Goal: Information Seeking & Learning: Learn about a topic

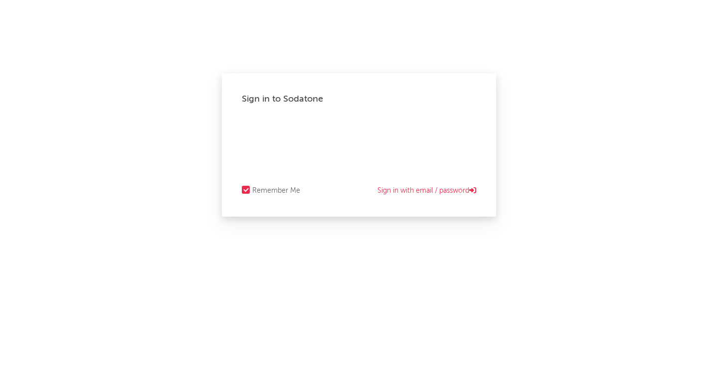
select select "recorded_music"
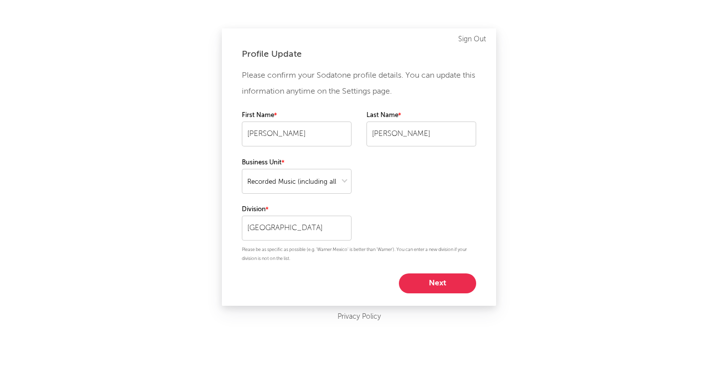
click at [442, 289] on button "Next" at bounding box center [437, 284] width 77 height 20
select select "marketing"
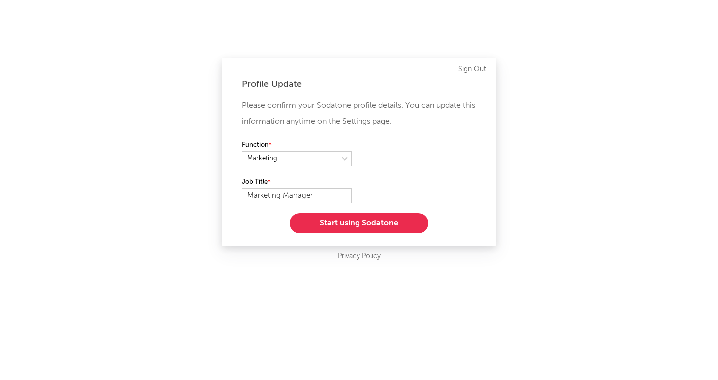
click at [392, 222] on button "Start using Sodatone" at bounding box center [359, 223] width 139 height 20
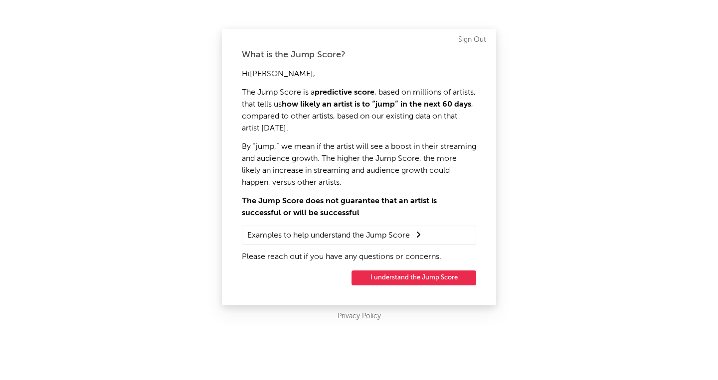
click at [400, 279] on button "I understand the Jump Score" at bounding box center [414, 278] width 125 height 15
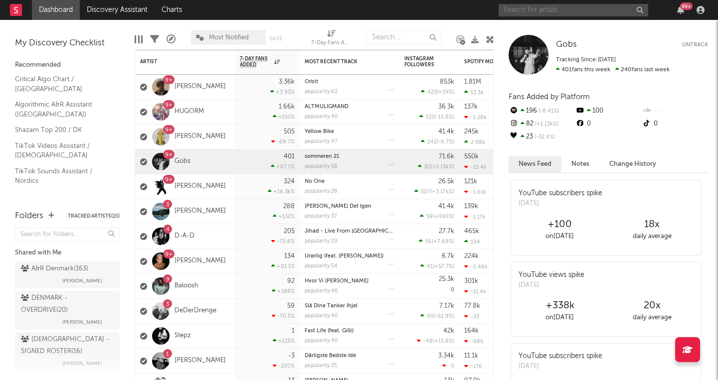
click at [549, 12] on input "text" at bounding box center [574, 10] width 150 height 12
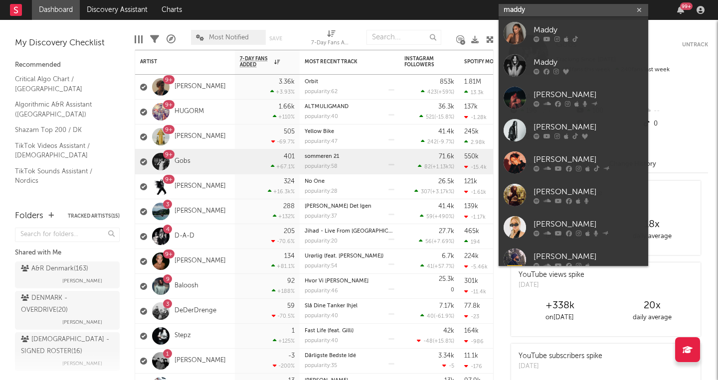
type input "Maddy"
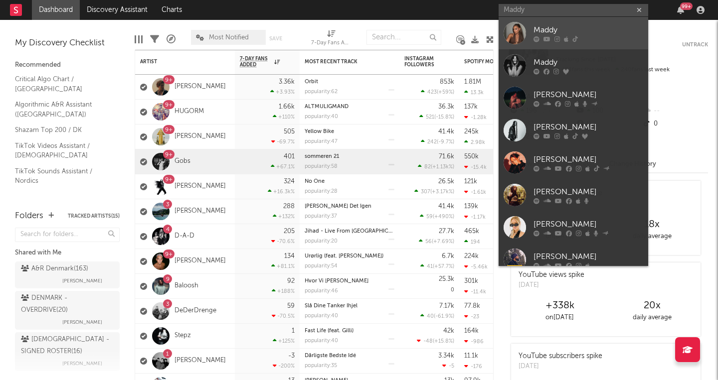
drag, startPoint x: 549, startPoint y: 12, endPoint x: 553, endPoint y: 29, distance: 17.8
click at [553, 29] on div "Maddy" at bounding box center [589, 30] width 110 height 12
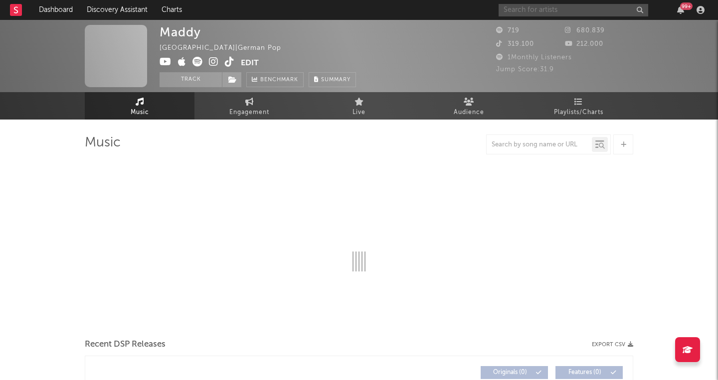
click at [531, 10] on input "text" at bounding box center [574, 10] width 150 height 12
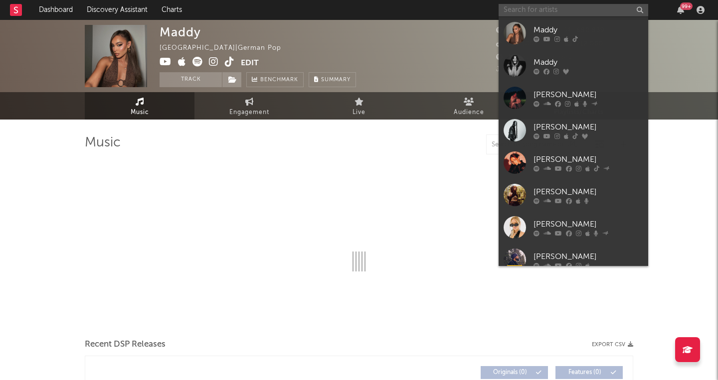
select select "1w"
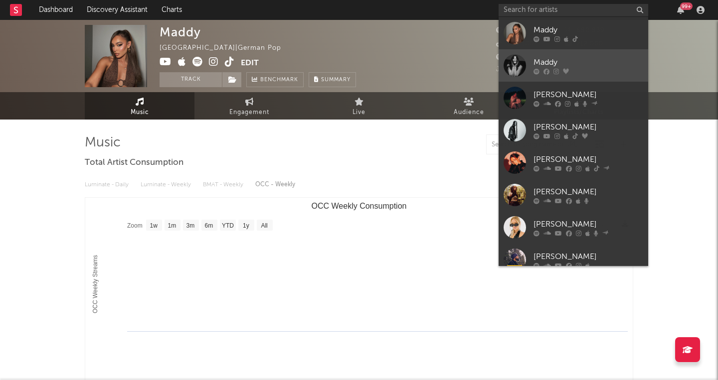
click at [543, 62] on div "Maddy" at bounding box center [589, 62] width 110 height 12
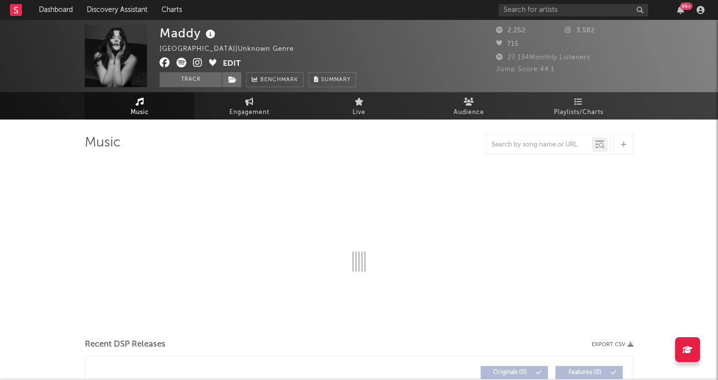
select select "6m"
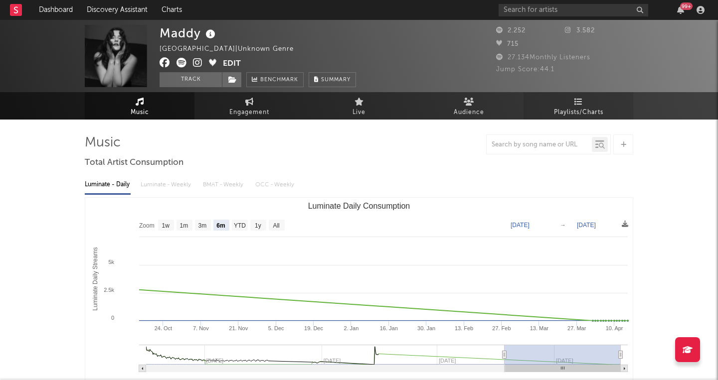
click at [593, 107] on span "Playlists/Charts" at bounding box center [578, 113] width 49 height 12
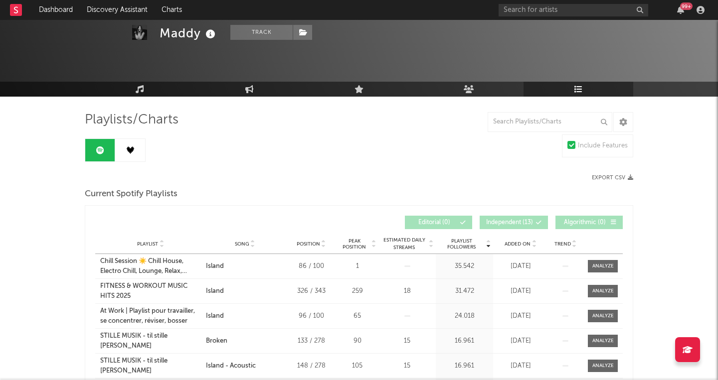
scroll to position [12, 0]
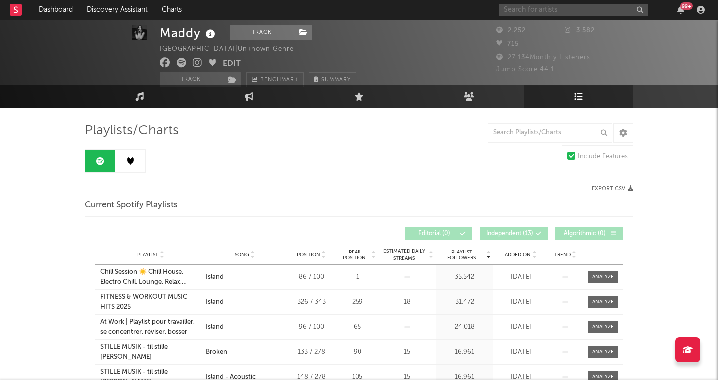
click at [519, 9] on input "text" at bounding box center [574, 10] width 150 height 12
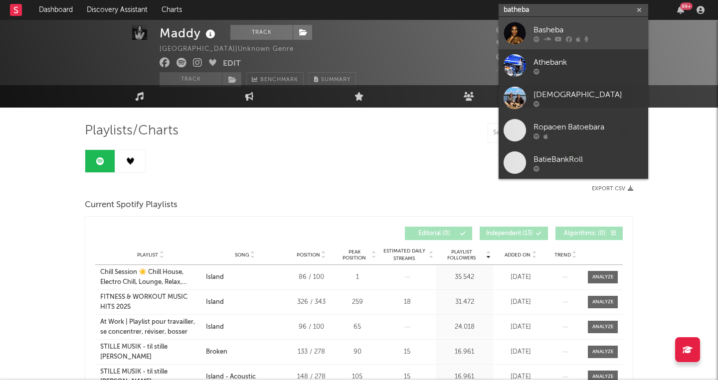
type input "batheba"
click at [547, 26] on div "Basheba" at bounding box center [589, 30] width 110 height 12
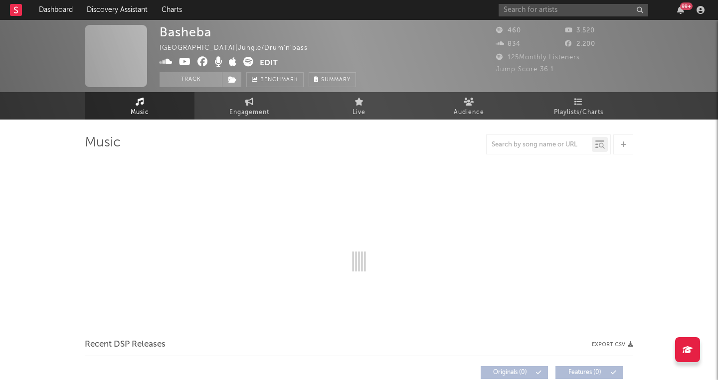
select select "1w"
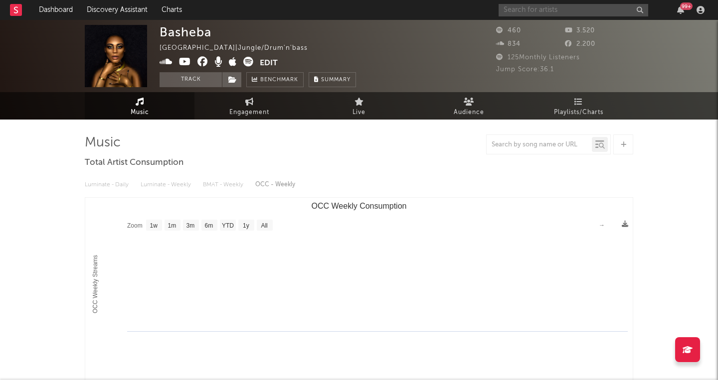
click at [525, 10] on input "text" at bounding box center [574, 10] width 150 height 12
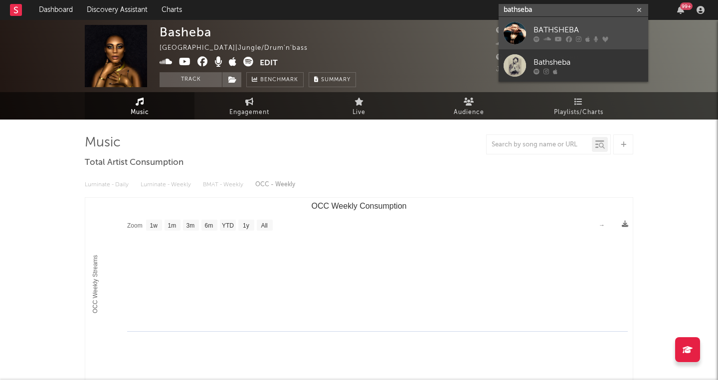
type input "bathseba"
click at [541, 27] on div "BATHSHEBA" at bounding box center [589, 30] width 110 height 12
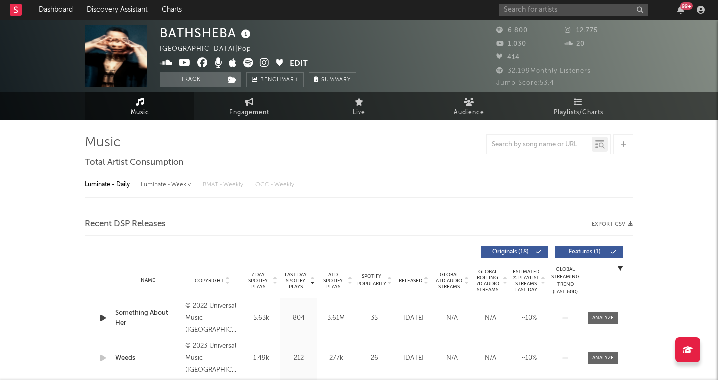
select select "6m"
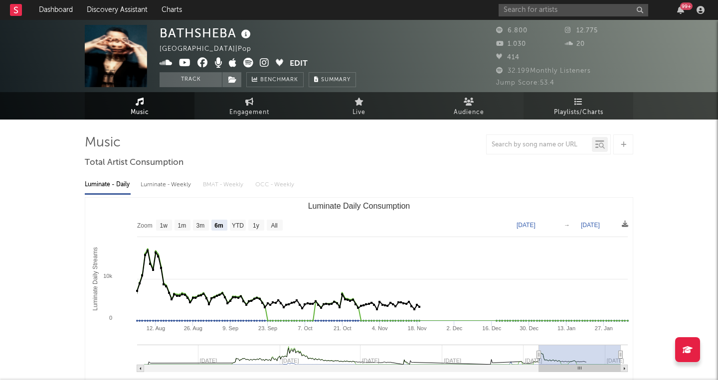
click at [577, 114] on span "Playlists/Charts" at bounding box center [578, 113] width 49 height 12
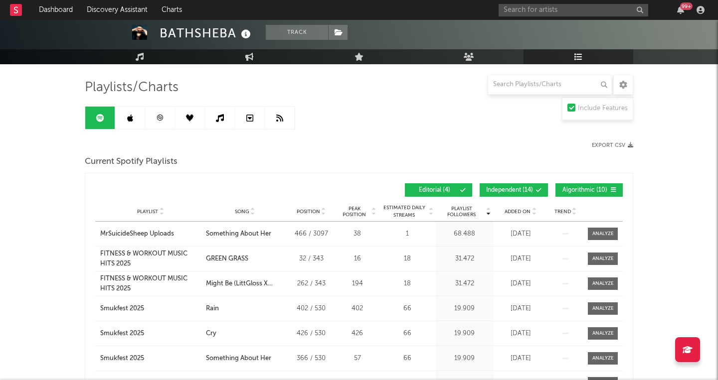
scroll to position [33, 0]
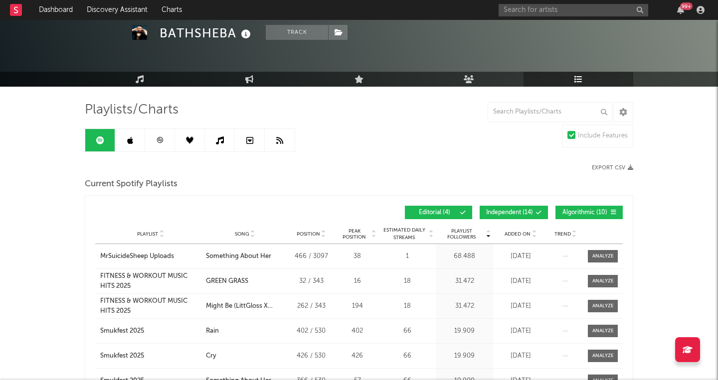
click at [537, 210] on icon at bounding box center [539, 213] width 6 height 6
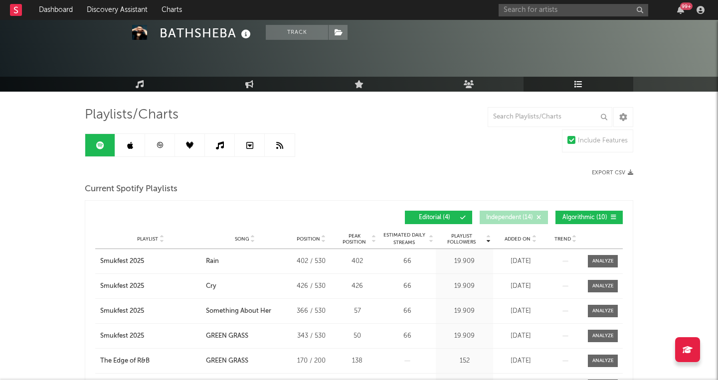
scroll to position [27, 0]
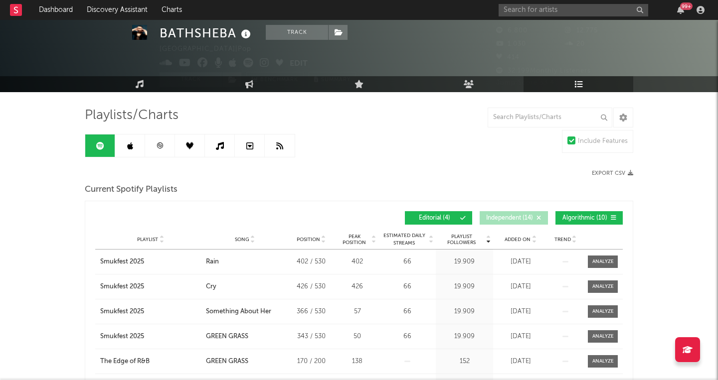
click at [425, 215] on span "Editorial ( 4 )" at bounding box center [434, 218] width 46 height 6
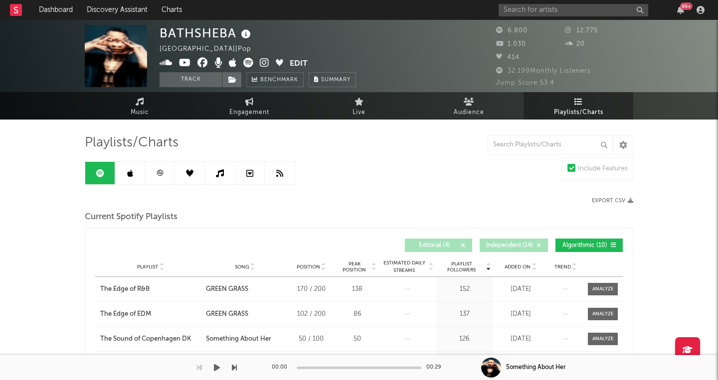
scroll to position [0, 0]
